Goal: Navigation & Orientation: Find specific page/section

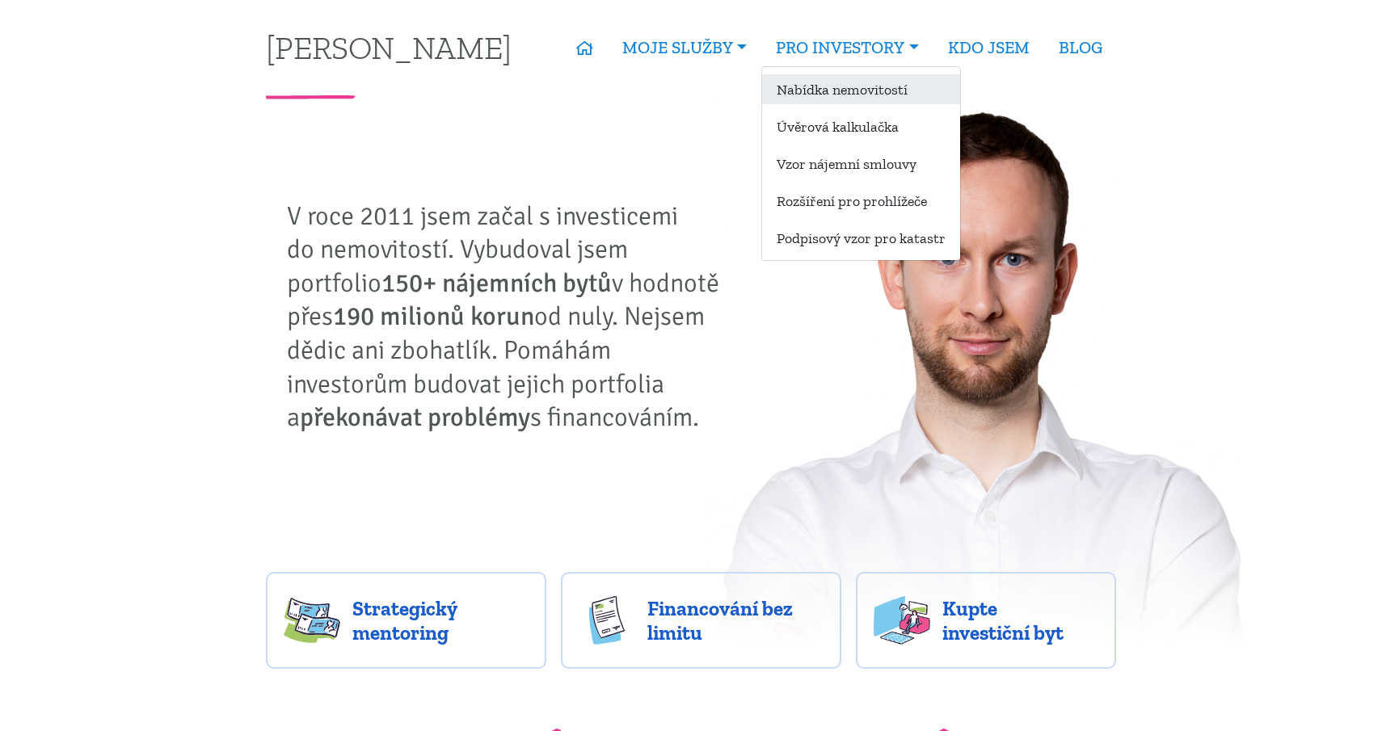
click at [839, 97] on link "Nabídka nemovitostí" at bounding box center [861, 89] width 198 height 30
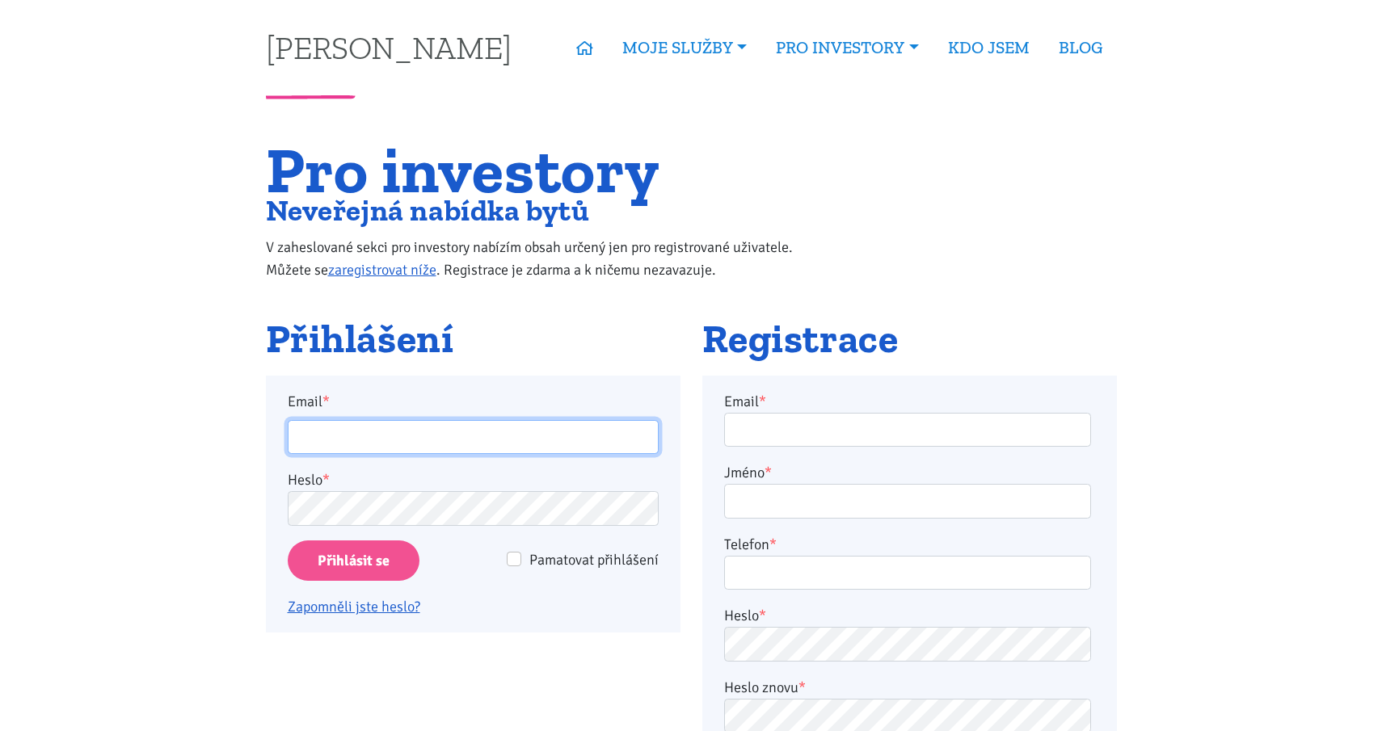
type input "martin.smrcek@gmail.com"
click at [371, 568] on input "Přihlásit se" at bounding box center [354, 561] width 132 height 41
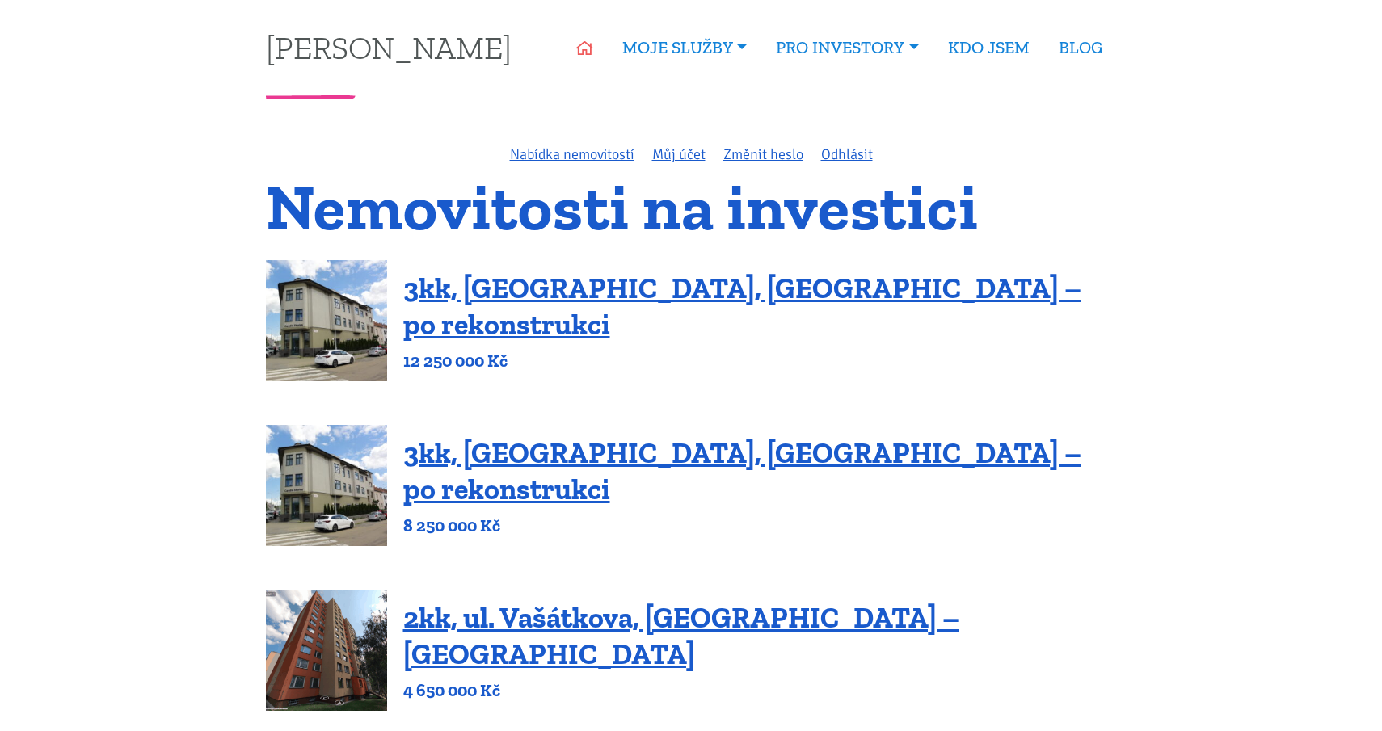
click at [579, 52] on icon at bounding box center [584, 48] width 17 height 15
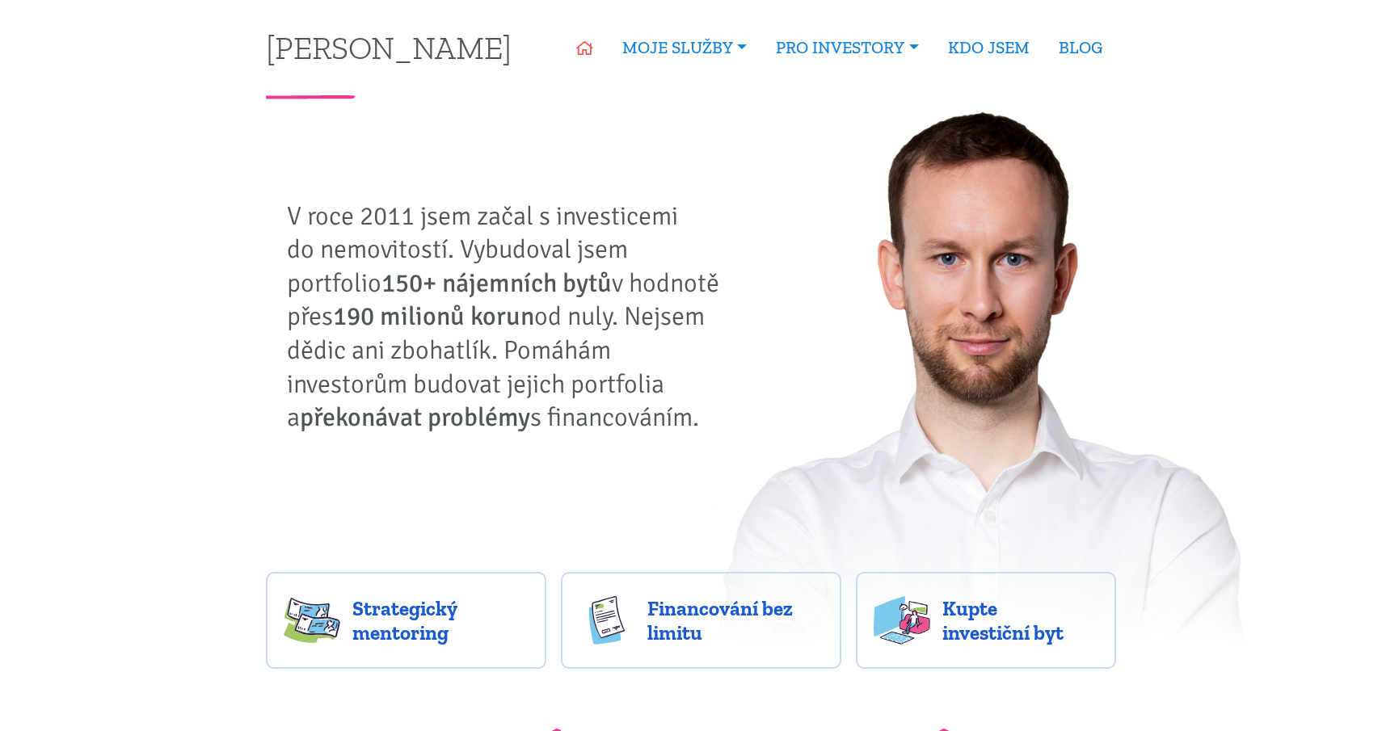
click at [582, 53] on icon at bounding box center [584, 48] width 17 height 15
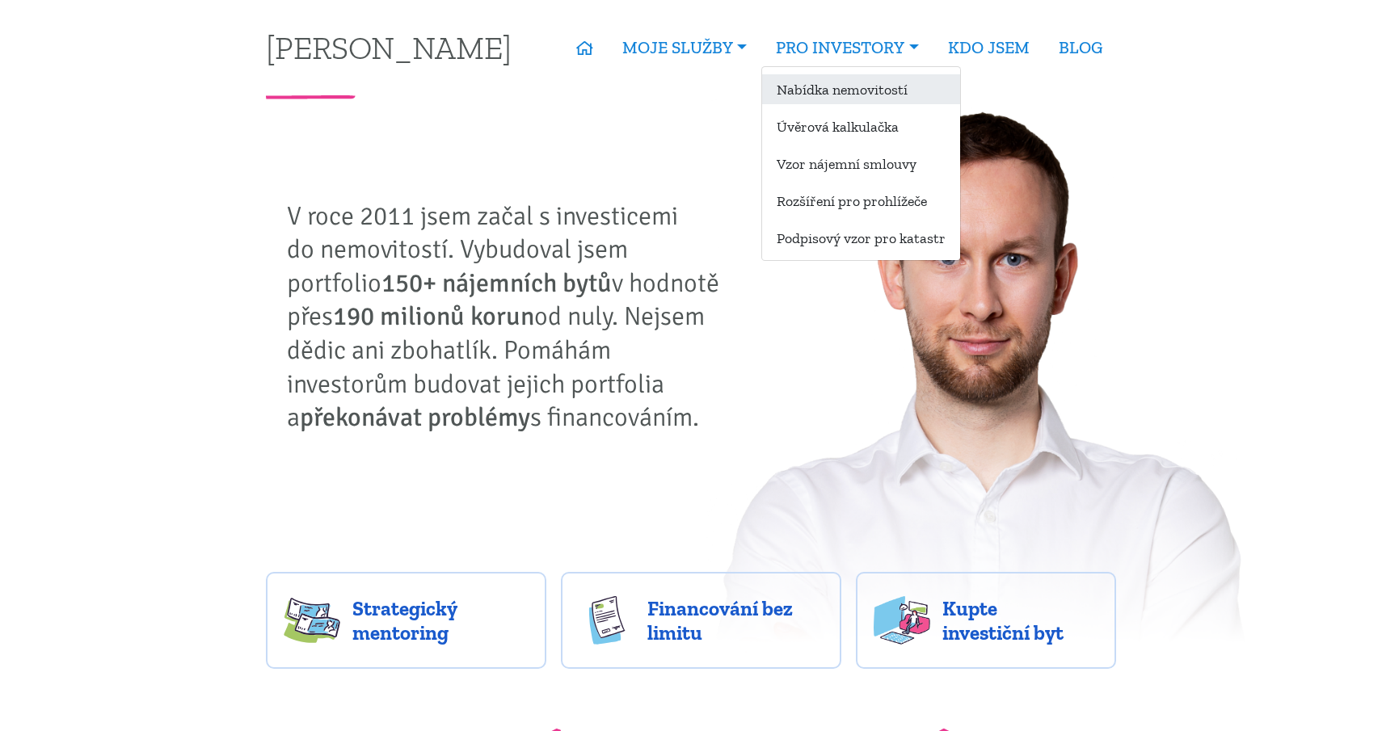
click at [810, 92] on link "Nabídka nemovitostí" at bounding box center [861, 89] width 198 height 30
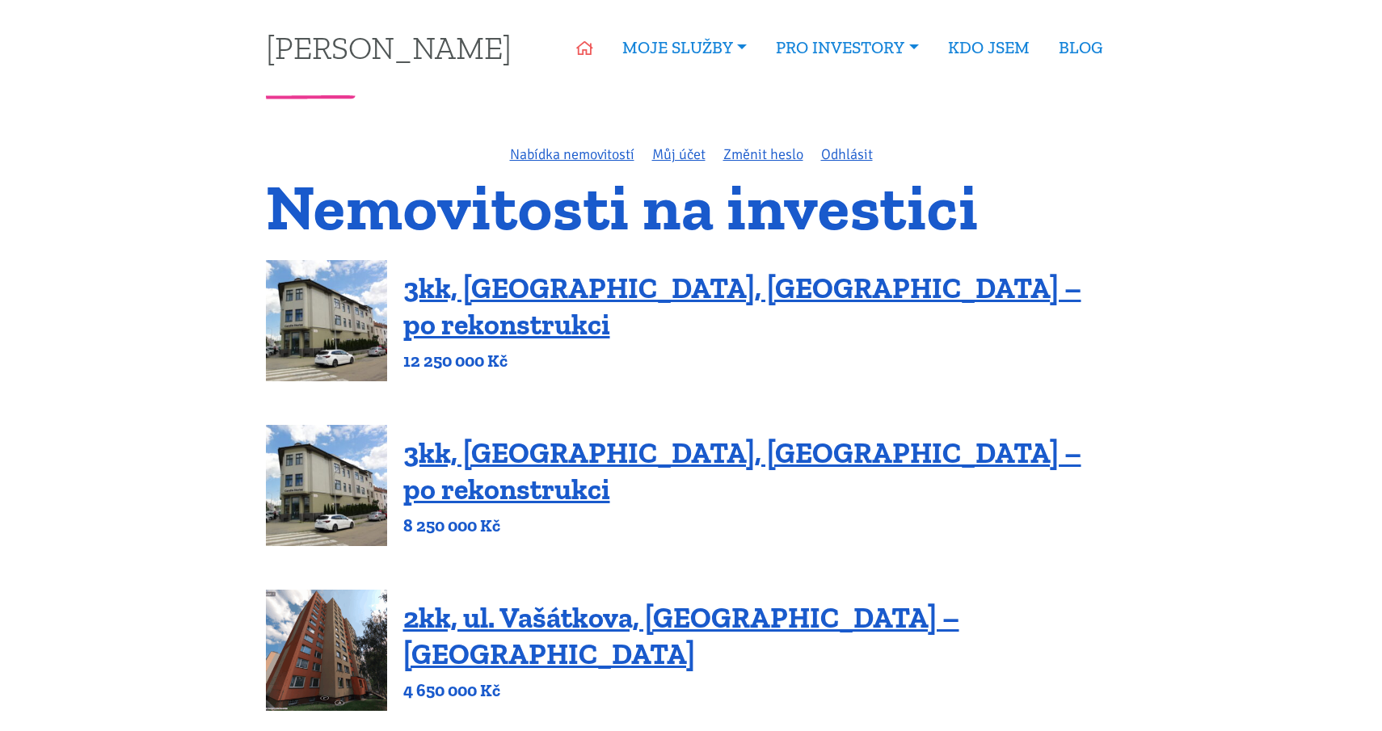
click at [580, 53] on icon at bounding box center [584, 48] width 17 height 15
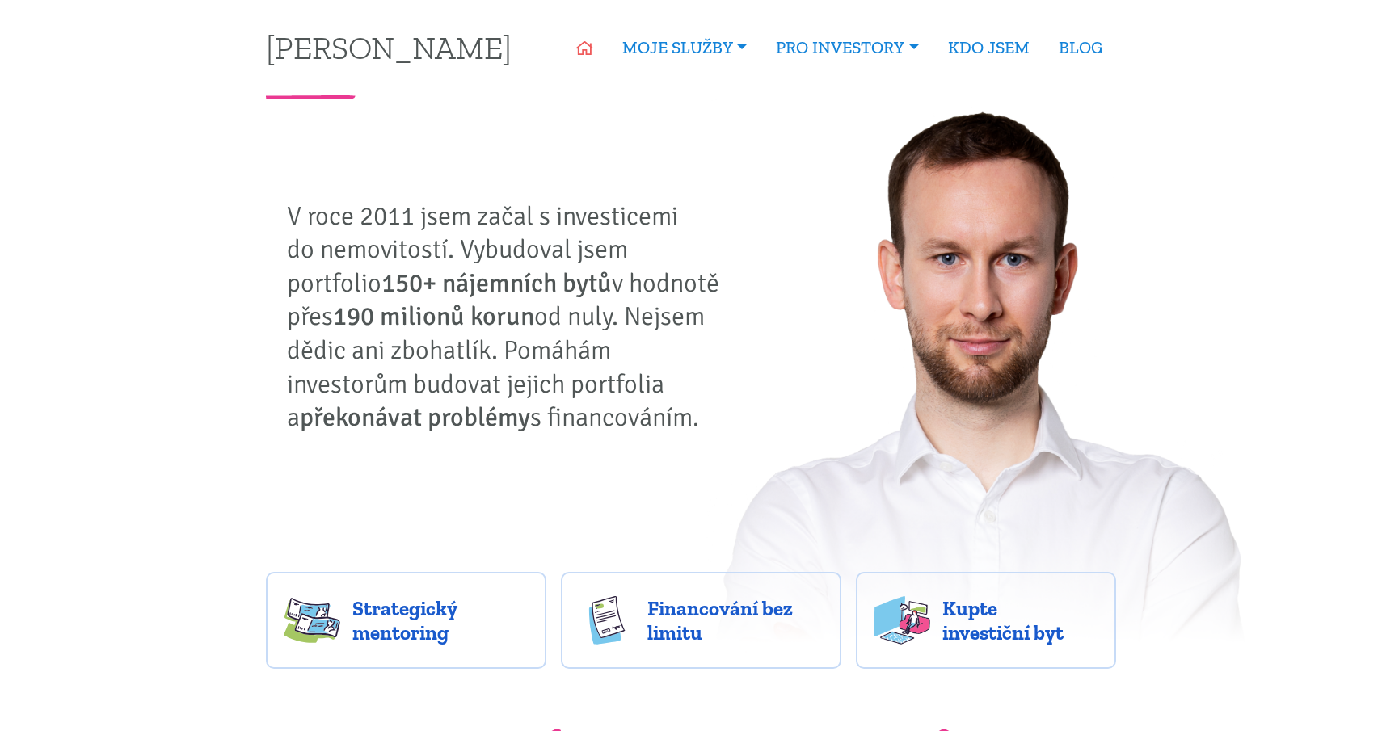
click at [587, 41] on icon at bounding box center [584, 48] width 17 height 15
